Goal: Task Accomplishment & Management: Manage account settings

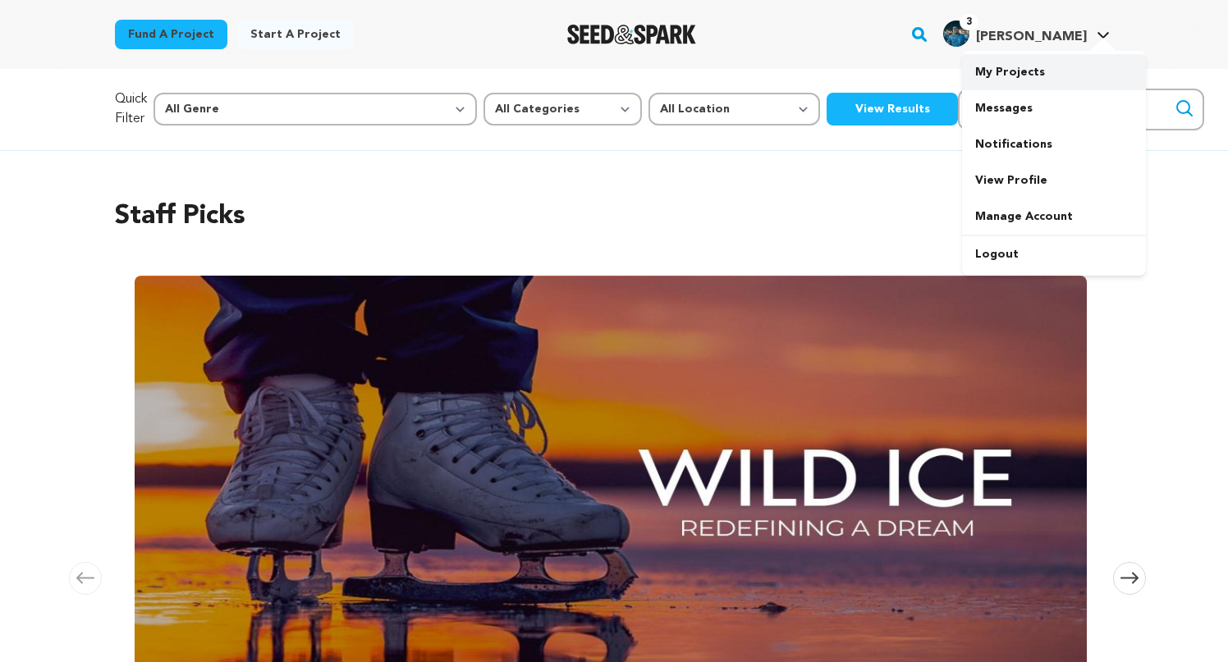
click at [1019, 66] on link "My Projects" at bounding box center [1054, 72] width 184 height 36
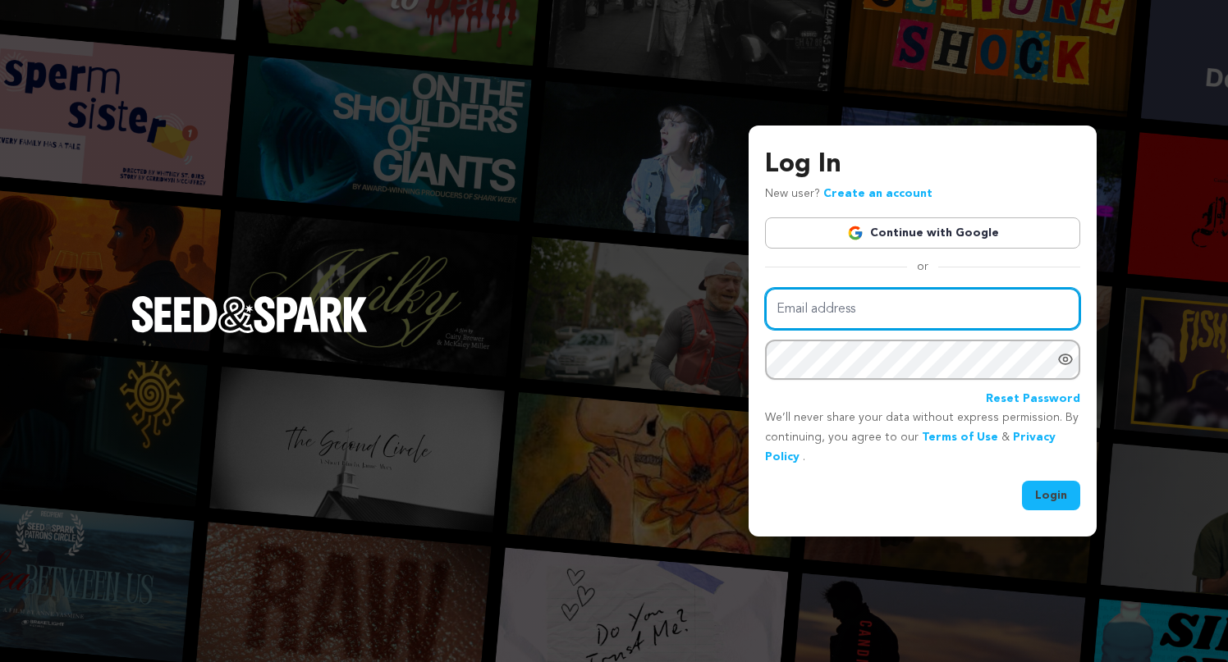
type input "adrian@nunotwins.co"
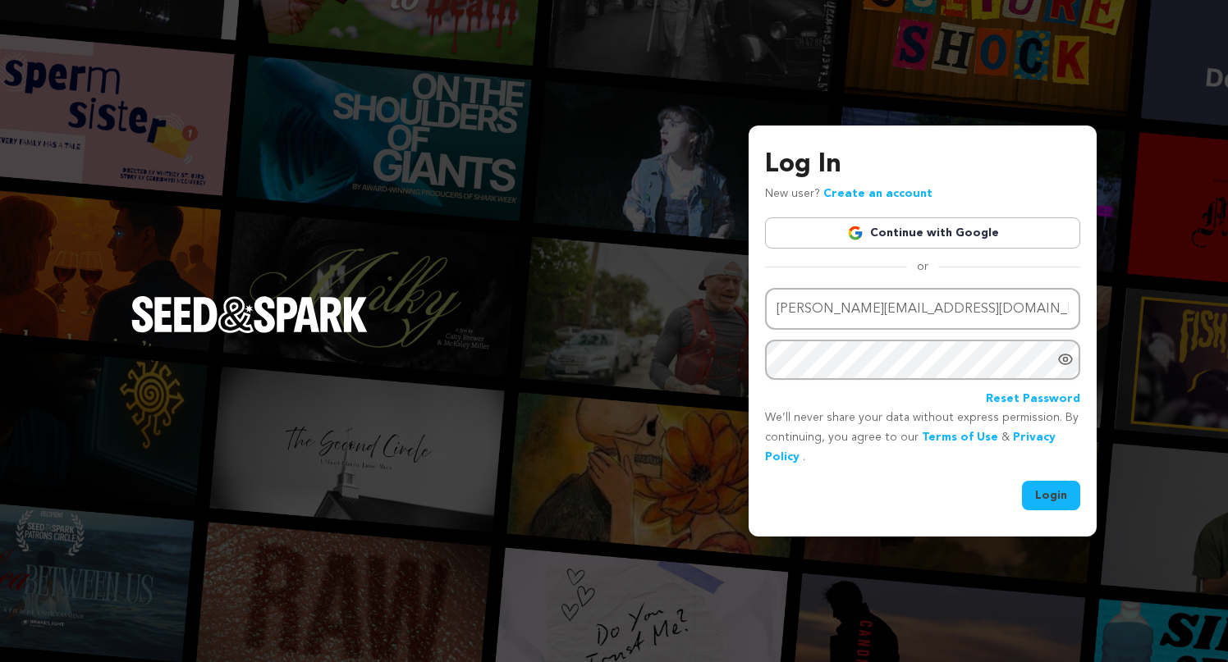
click at [1053, 490] on button "Login" at bounding box center [1051, 496] width 58 height 30
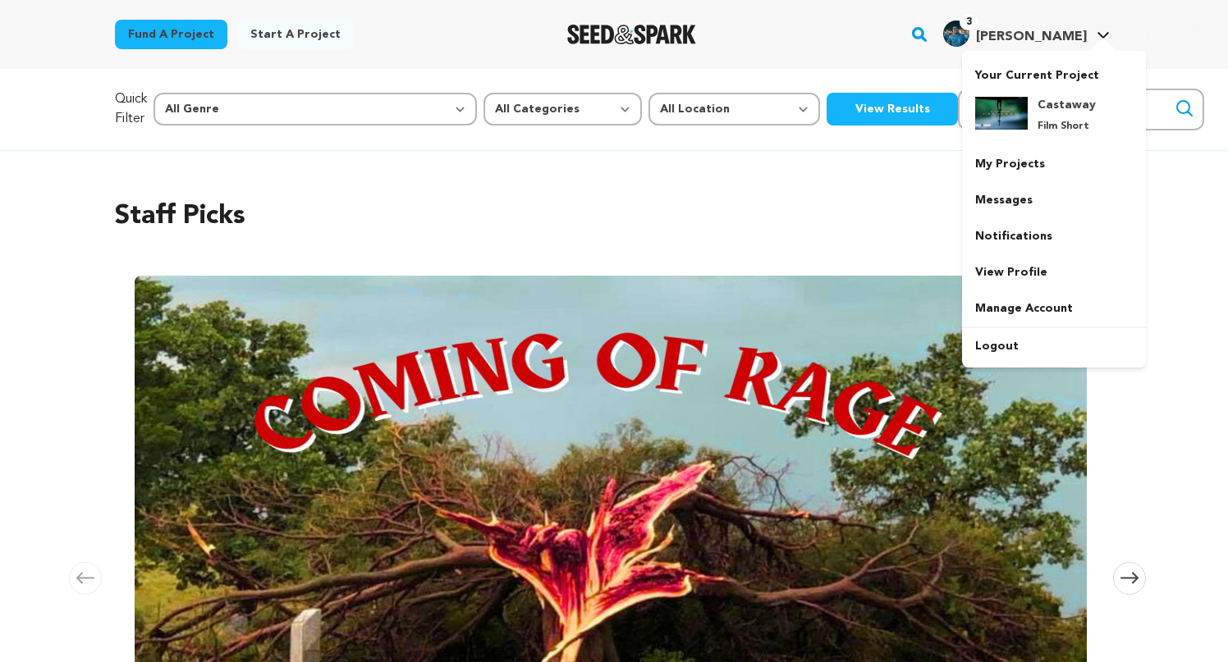
click at [1103, 42] on div at bounding box center [1103, 46] width 33 height 16
click at [1059, 105] on h4 "Castaway" at bounding box center [1067, 105] width 59 height 16
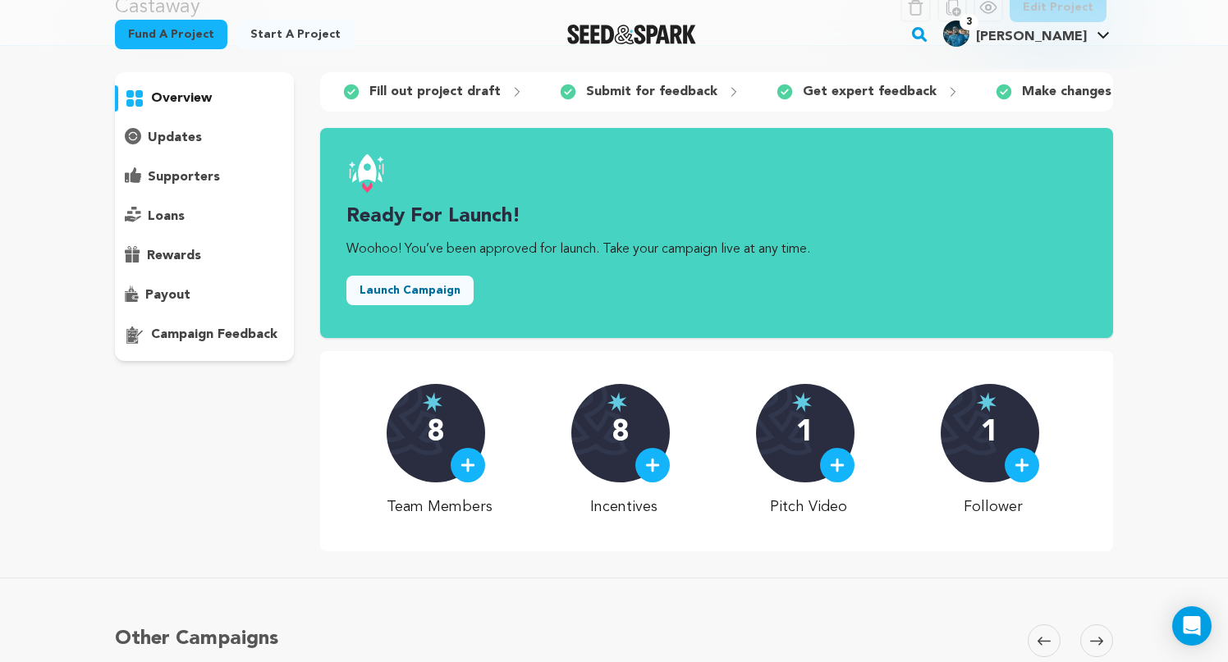
scroll to position [93, 0]
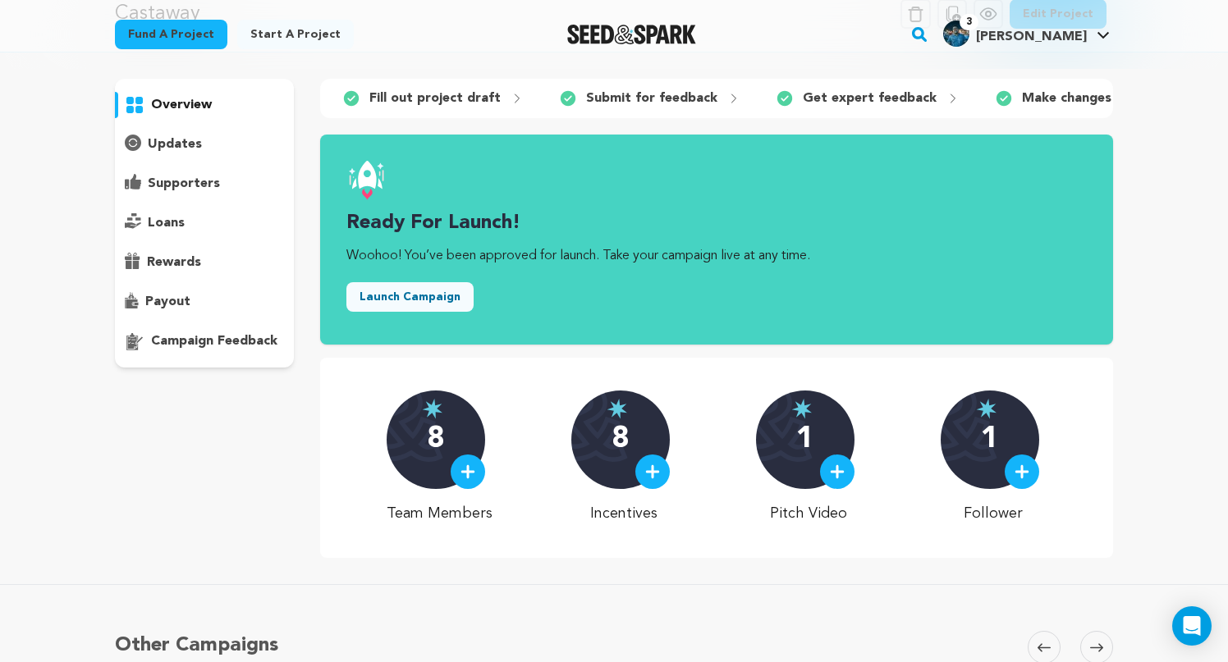
click at [168, 103] on p "overview" at bounding box center [181, 105] width 61 height 20
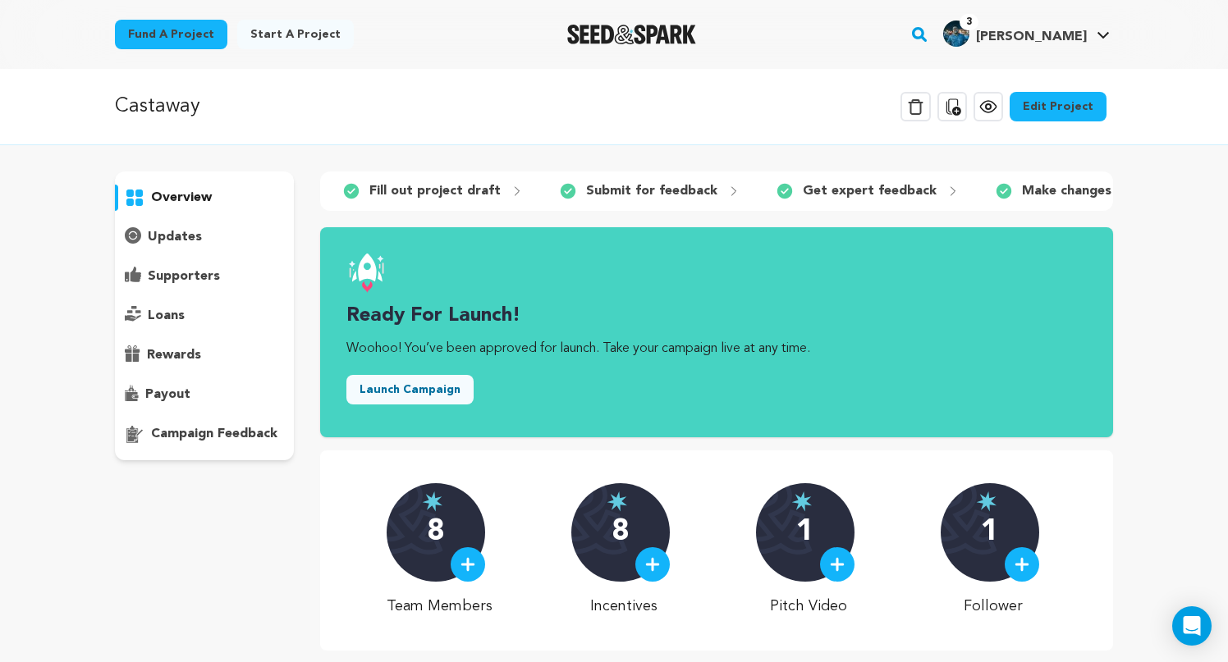
click at [994, 108] on icon at bounding box center [988, 107] width 20 height 20
